Goal: Transaction & Acquisition: Download file/media

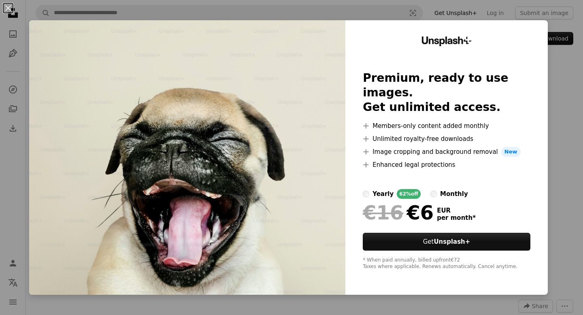
click at [550, 86] on div "An X shape Unsplash+ Premium, ready to use images. Get unlimited access. A plus…" at bounding box center [291, 157] width 583 height 315
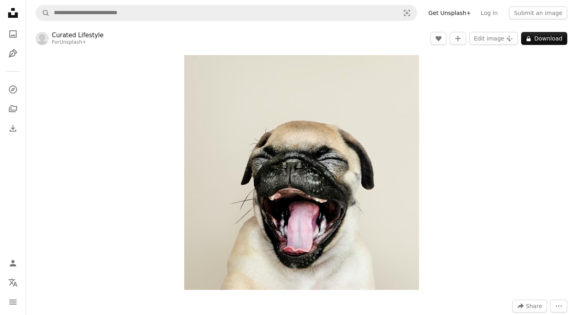
click at [464, 108] on div "Zoom in" at bounding box center [301, 172] width 551 height 243
click at [406, 66] on img "Zoom in on this image" at bounding box center [301, 172] width 235 height 235
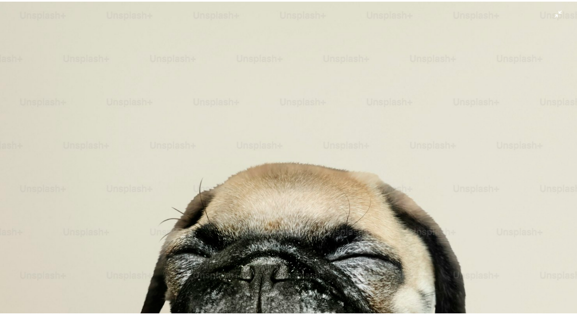
scroll to position [128, 0]
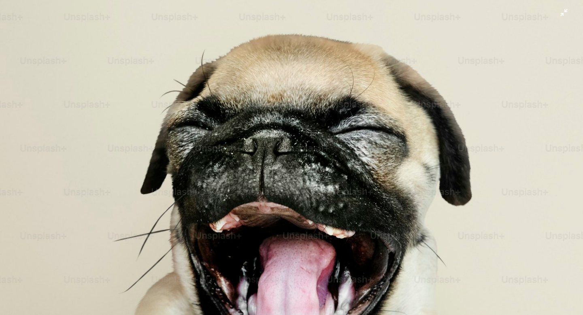
click at [416, 72] on img "Zoom out on this image" at bounding box center [292, 163] width 584 height 584
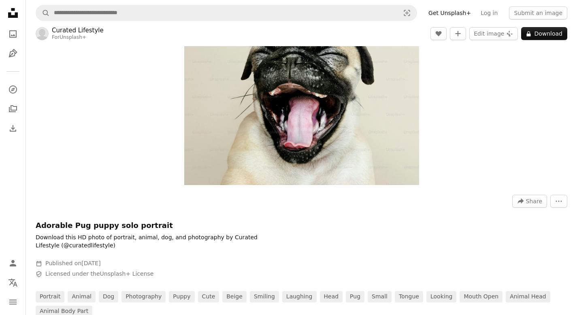
scroll to position [172, 0]
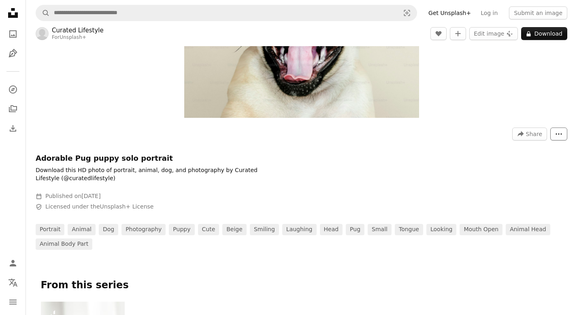
click at [554, 134] on button "More Actions" at bounding box center [558, 133] width 17 height 13
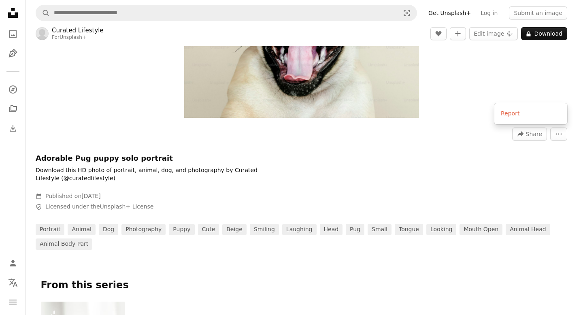
click at [419, 138] on body "Unsplash logo Unsplash Home A photo Pen Tool A compass A stack of folders Downl…" at bounding box center [288, 157] width 577 height 315
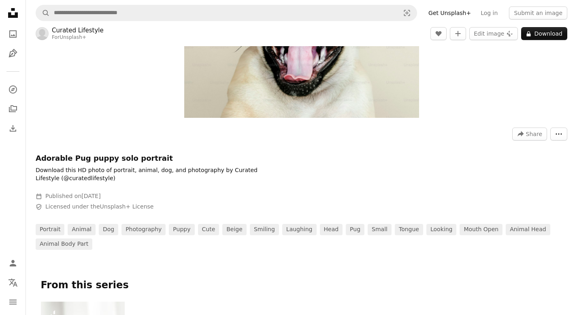
scroll to position [0, 0]
click at [544, 38] on button "A lock Download" at bounding box center [544, 33] width 46 height 13
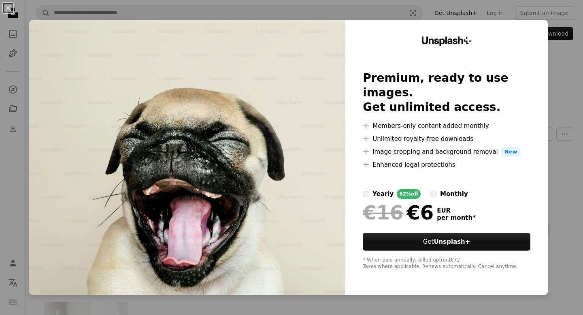
click at [542, 131] on div "An X shape Unsplash+ Premium, ready to use images. Get unlimited access. A plus…" at bounding box center [291, 157] width 583 height 315
